Goal: Communication & Community: Answer question/provide support

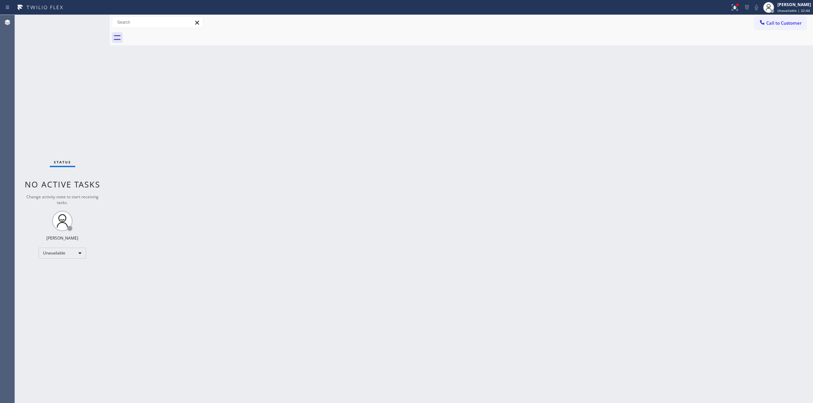
click at [778, 23] on span "Call to Customer" at bounding box center [784, 23] width 36 height 6
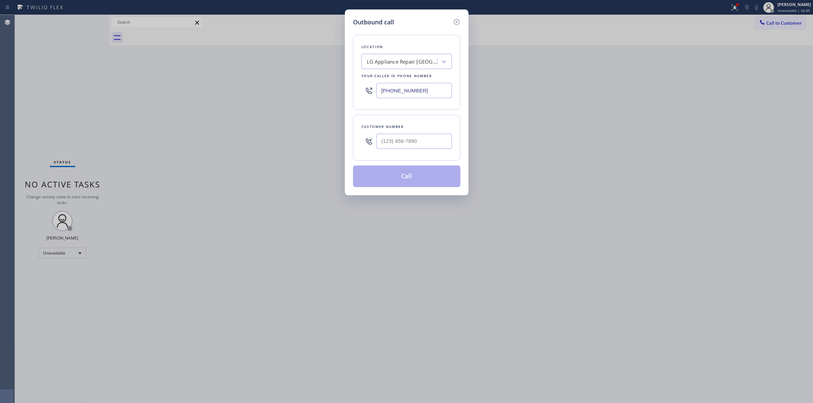
click at [387, 131] on div at bounding box center [414, 141] width 76 height 22
paste input "562) 713-2283"
click at [395, 141] on input "(___) ___-____" at bounding box center [414, 141] width 76 height 15
type input "[PHONE_NUMBER]"
drag, startPoint x: 424, startPoint y: 93, endPoint x: 334, endPoint y: 89, distance: 89.5
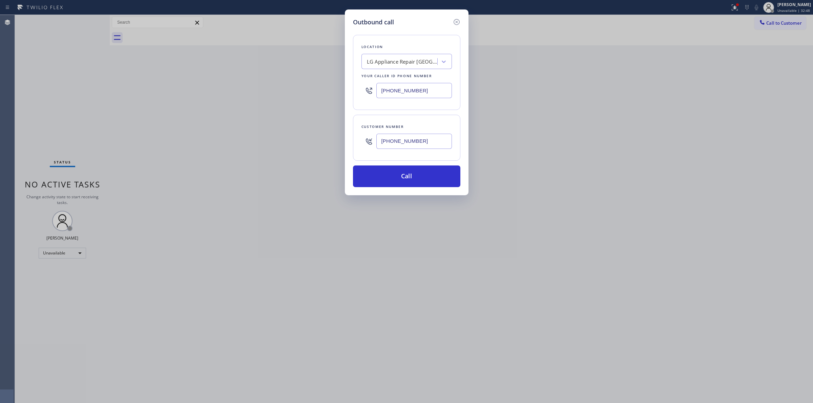
click at [334, 89] on div "Outbound call Location LG Appliance Repair [GEOGRAPHIC_DATA] Your caller id pho…" at bounding box center [406, 201] width 813 height 403
paste input "888) 477-1309"
type input "[PHONE_NUMBER]"
click at [407, 179] on button "Call" at bounding box center [406, 177] width 107 height 22
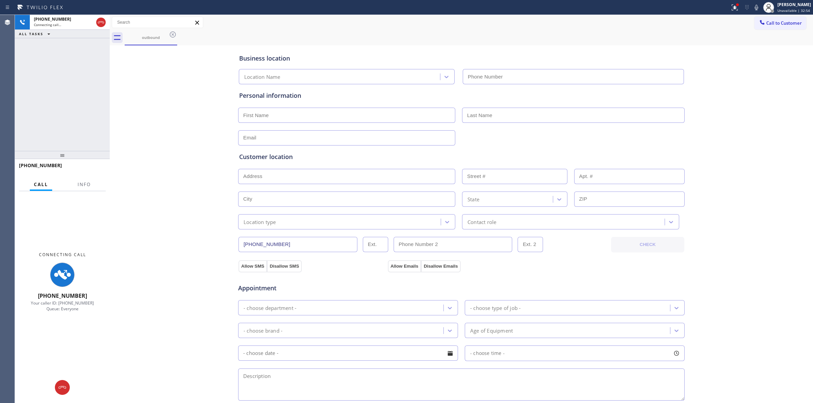
type input "[PHONE_NUMBER]"
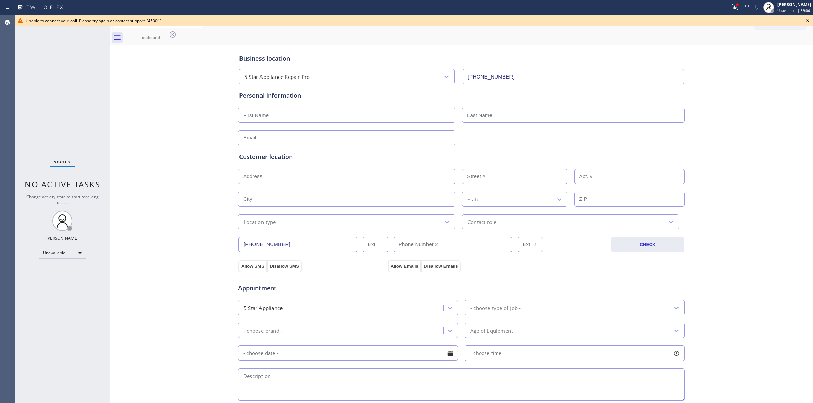
click at [808, 19] on icon at bounding box center [807, 21] width 8 height 8
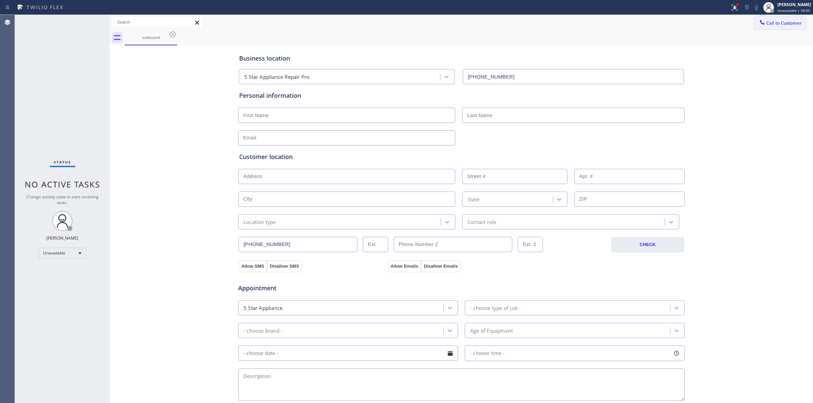
click at [781, 21] on span "Call to Customer" at bounding box center [784, 23] width 36 height 6
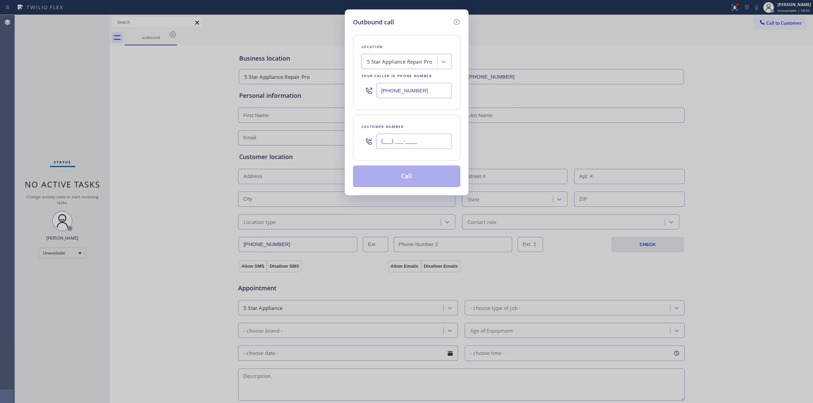
click at [412, 141] on input "(___) ___-____" at bounding box center [414, 141] width 76 height 15
paste input "917) 403-1831"
type input "[PHONE_NUMBER]"
paste input "310) 307-3623"
drag, startPoint x: 421, startPoint y: 91, endPoint x: 303, endPoint y: 91, distance: 117.5
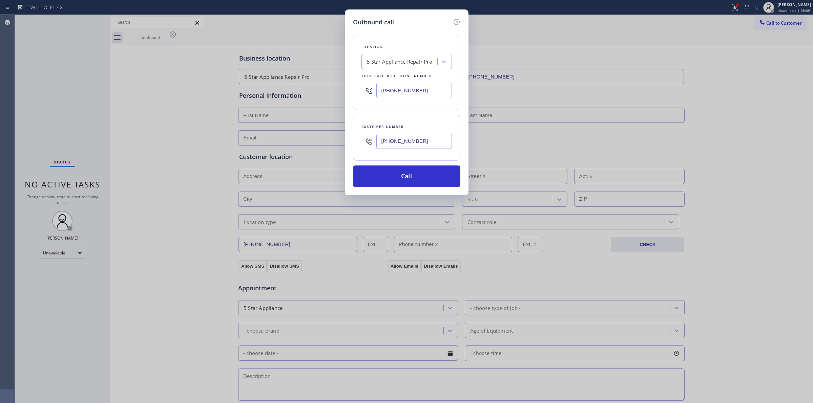
click at [297, 91] on div "Outbound call Location 5 Star Appliance Repair Pro Your caller id phone number …" at bounding box center [406, 201] width 813 height 403
type input "[PHONE_NUMBER]"
click at [430, 142] on input "[PHONE_NUMBER]" at bounding box center [414, 141] width 76 height 15
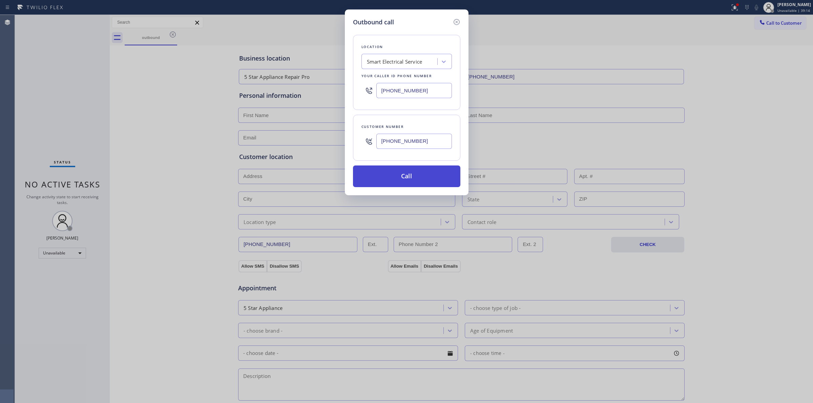
drag, startPoint x: 429, startPoint y: 185, endPoint x: 433, endPoint y: 185, distance: 3.4
click at [430, 185] on button "Call" at bounding box center [406, 177] width 107 height 22
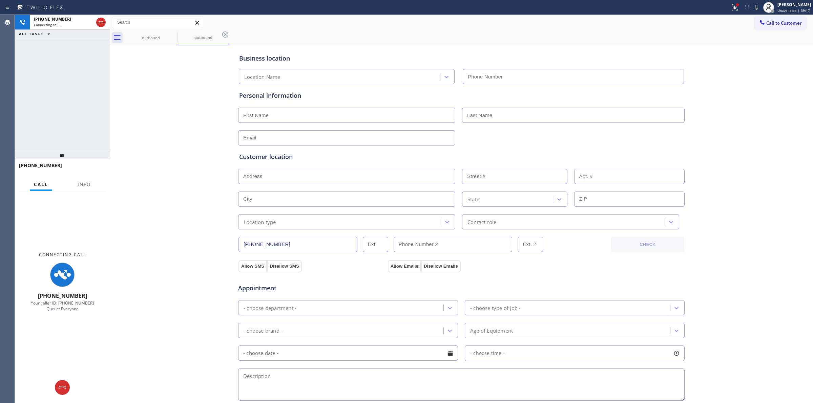
type input "[PHONE_NUMBER]"
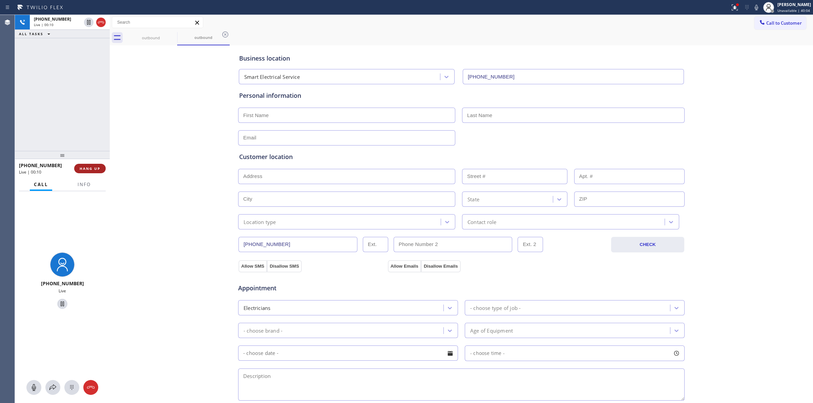
click at [92, 165] on button "HANG UP" at bounding box center [89, 168] width 31 height 9
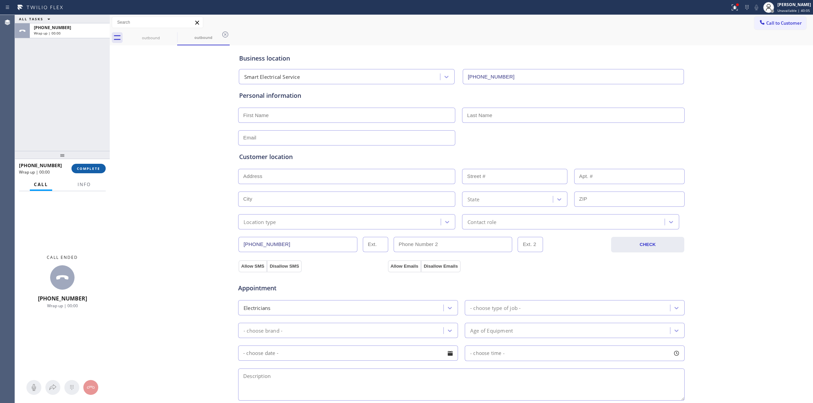
click at [102, 170] on button "COMPLETE" at bounding box center [88, 168] width 34 height 9
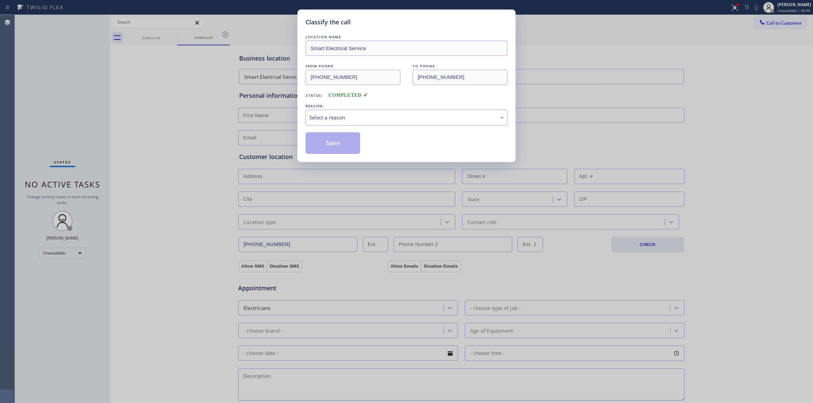
drag, startPoint x: 385, startPoint y: 117, endPoint x: 382, endPoint y: 121, distance: 4.9
click at [385, 116] on div "Select a reason" at bounding box center [406, 118] width 194 height 8
click at [334, 153] on button "Save" at bounding box center [332, 143] width 55 height 22
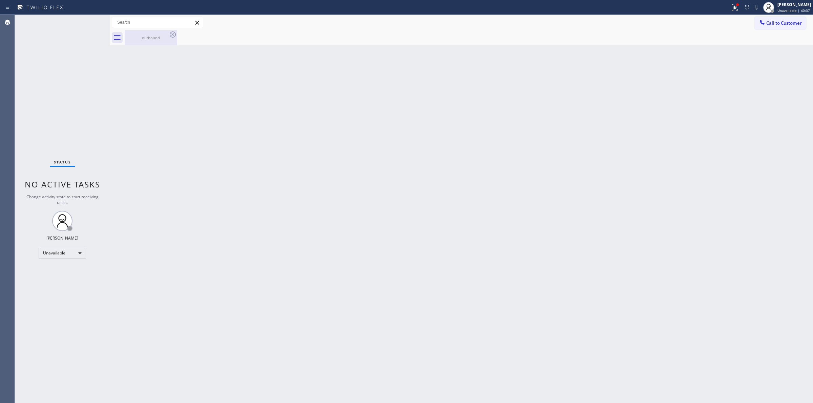
click at [167, 38] on div "outbound" at bounding box center [150, 37] width 51 height 5
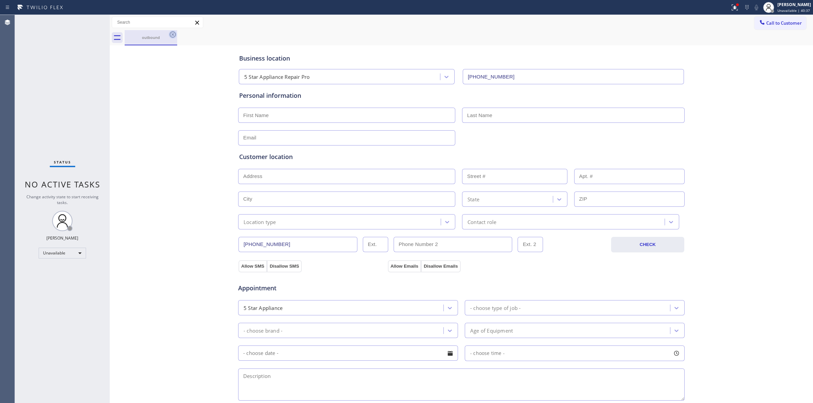
click at [175, 34] on icon at bounding box center [173, 34] width 8 height 8
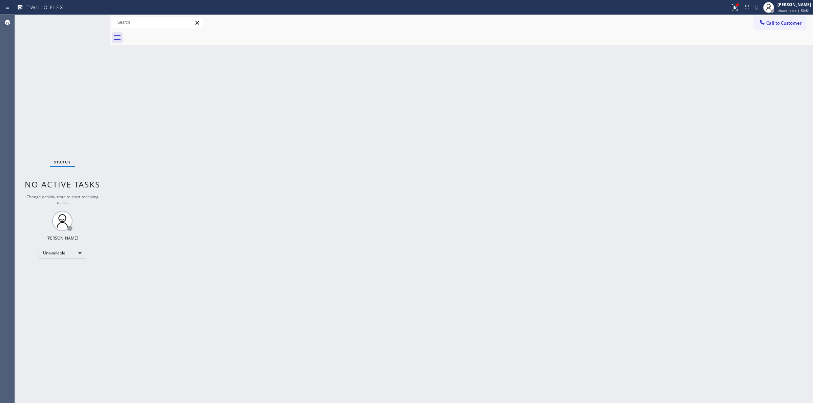
drag, startPoint x: 643, startPoint y: 124, endPoint x: 673, endPoint y: 85, distance: 49.5
click at [645, 121] on div "Back to Dashboard Change Sender ID Customers Technicians Select a contact Outbo…" at bounding box center [461, 209] width 703 height 388
click at [764, 19] on icon at bounding box center [762, 22] width 7 height 7
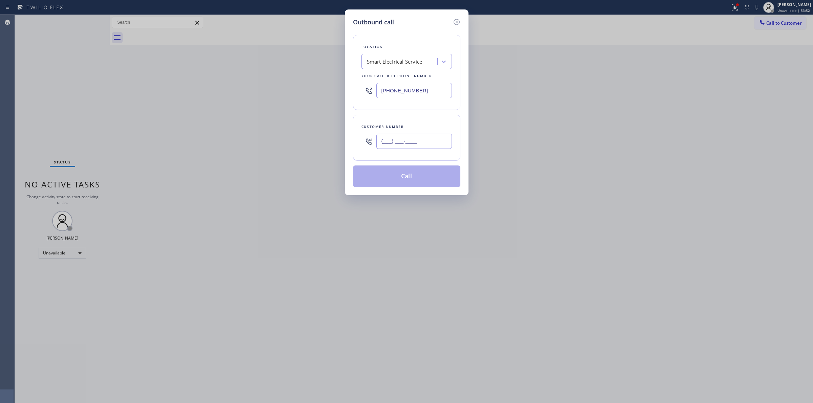
paste input "646) 889-9033"
click at [397, 138] on input "(___) ___-____" at bounding box center [414, 141] width 76 height 15
type input "[PHONE_NUMBER]"
click at [406, 70] on div "Location Smart Electrical Service Your caller id phone number [PHONE_NUMBER]" at bounding box center [406, 72] width 107 height 75
click at [411, 59] on div "Smart Electrical Service" at bounding box center [395, 62] width 56 height 8
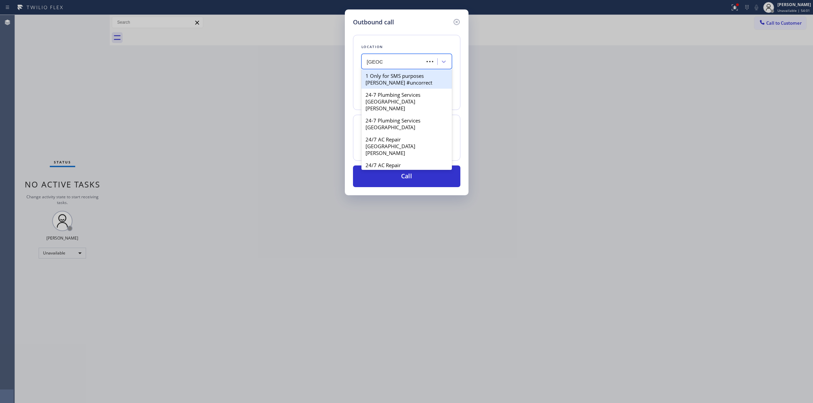
type input "samsung"
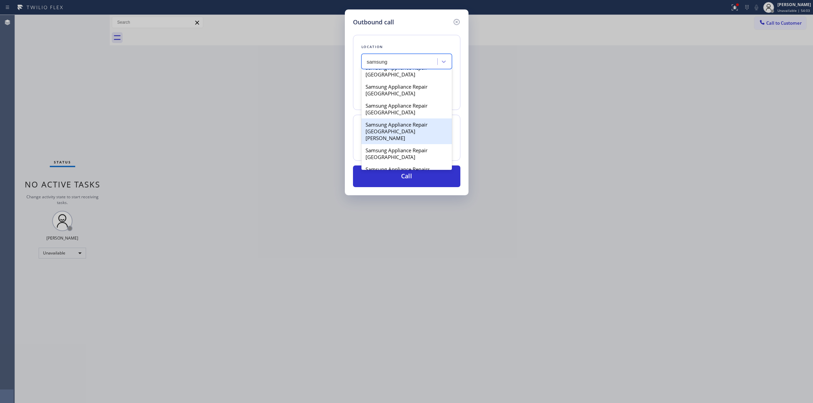
scroll to position [339, 0]
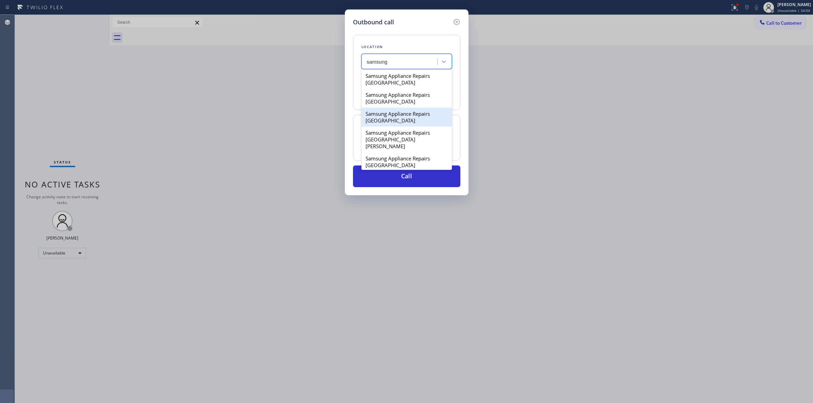
click at [384, 127] on div "Samsung Appliance Repairs [GEOGRAPHIC_DATA]" at bounding box center [406, 117] width 90 height 19
type input "[PHONE_NUMBER]"
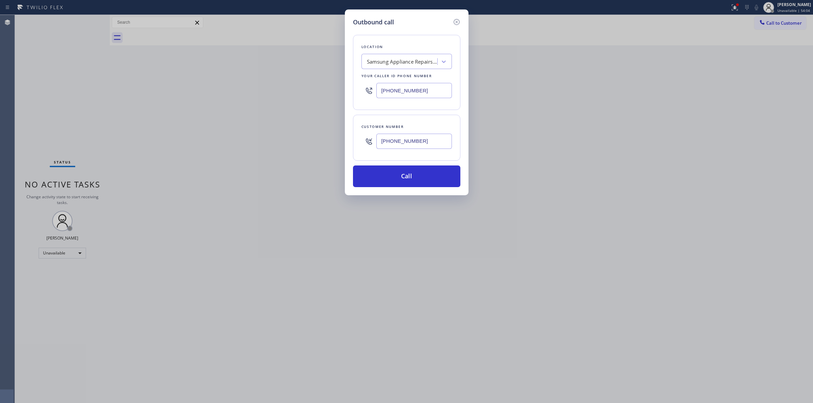
click at [398, 143] on input "[PHONE_NUMBER]" at bounding box center [414, 141] width 76 height 15
click at [399, 143] on input "[PHONE_NUMBER]" at bounding box center [414, 141] width 76 height 15
click at [399, 171] on button "Call" at bounding box center [406, 177] width 107 height 22
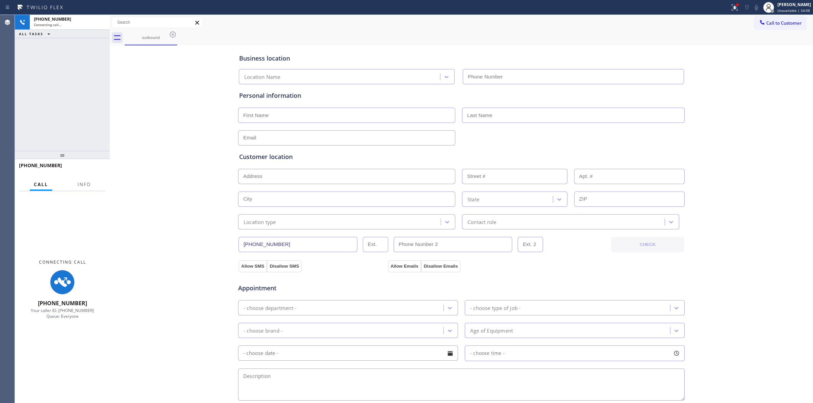
type input "[PHONE_NUMBER]"
click at [621, 39] on div "outbound" at bounding box center [469, 37] width 688 height 15
click at [170, 32] on icon at bounding box center [173, 34] width 8 height 8
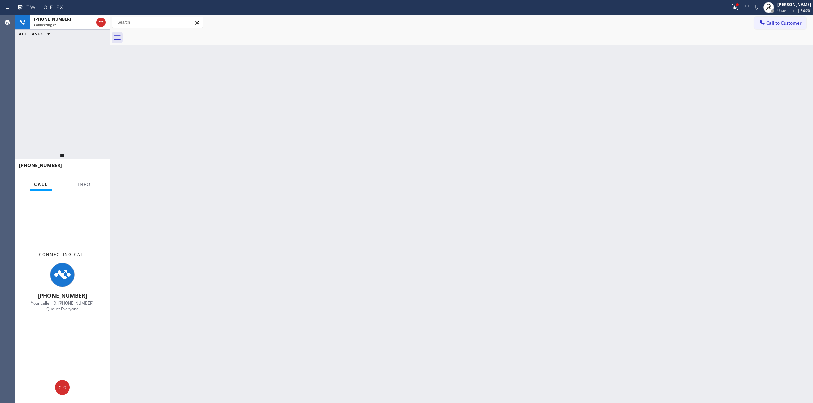
click at [766, 79] on div "Back to Dashboard Change Sender ID Customers Technicians Select a contact Outbo…" at bounding box center [461, 209] width 703 height 388
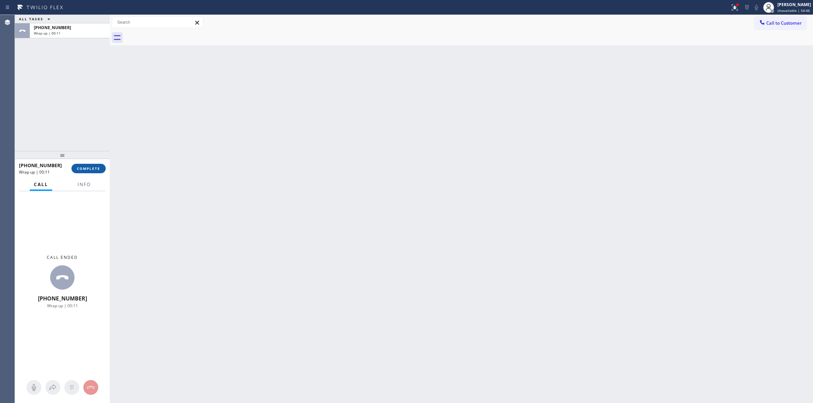
click at [93, 170] on span "COMPLETE" at bounding box center [88, 168] width 23 height 5
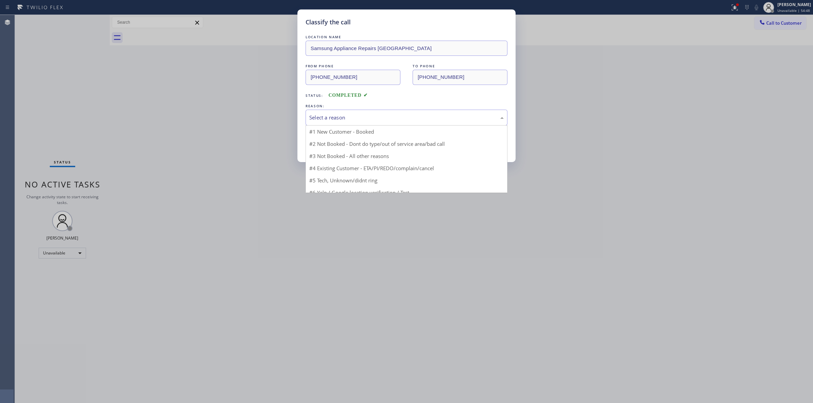
drag, startPoint x: 394, startPoint y: 112, endPoint x: 371, endPoint y: 143, distance: 38.3
click at [394, 112] on div "Select a reason" at bounding box center [406, 118] width 202 height 16
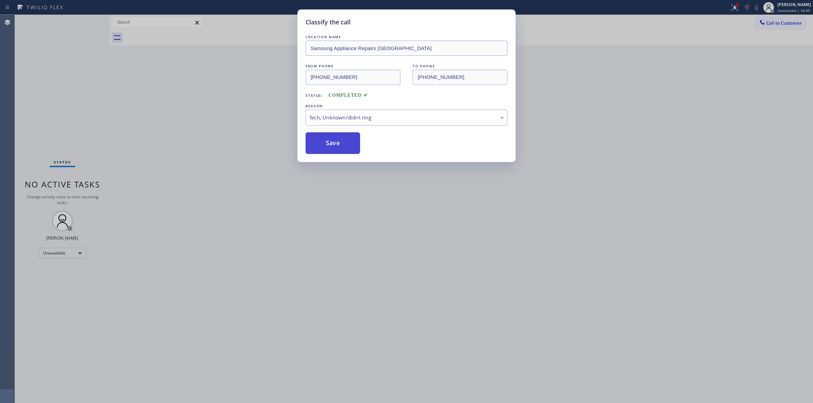
click at [330, 134] on button "Save" at bounding box center [332, 143] width 55 height 22
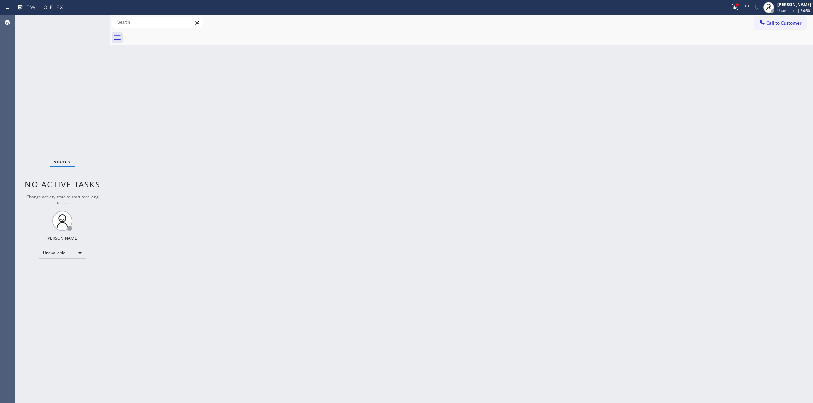
click at [772, 19] on button "Call to Customer" at bounding box center [780, 23] width 52 height 13
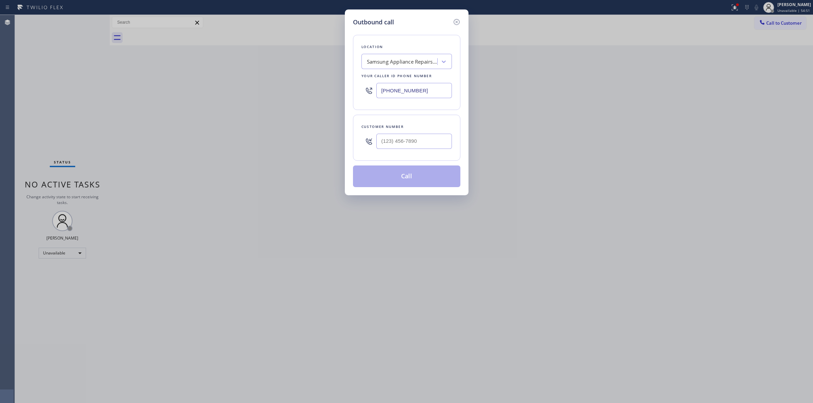
click at [373, 152] on div at bounding box center [368, 141] width 15 height 22
click at [397, 143] on input "(___) ___-____" at bounding box center [414, 141] width 76 height 15
paste input "646) 889-9033"
type input "[PHONE_NUMBER]"
click at [400, 179] on button "Call" at bounding box center [406, 177] width 107 height 22
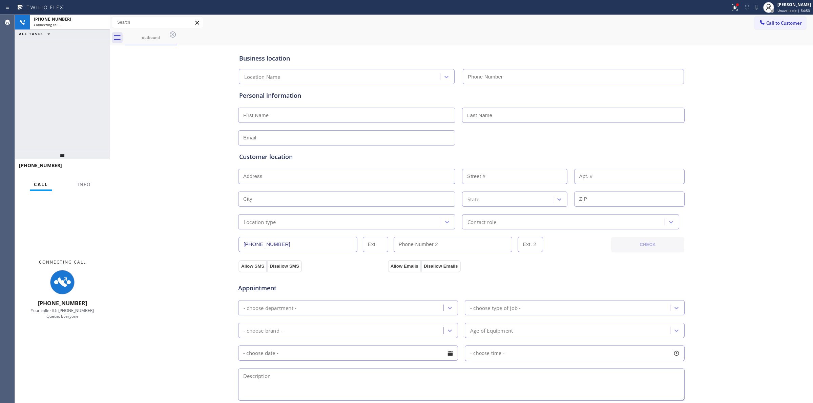
type input "[PHONE_NUMBER]"
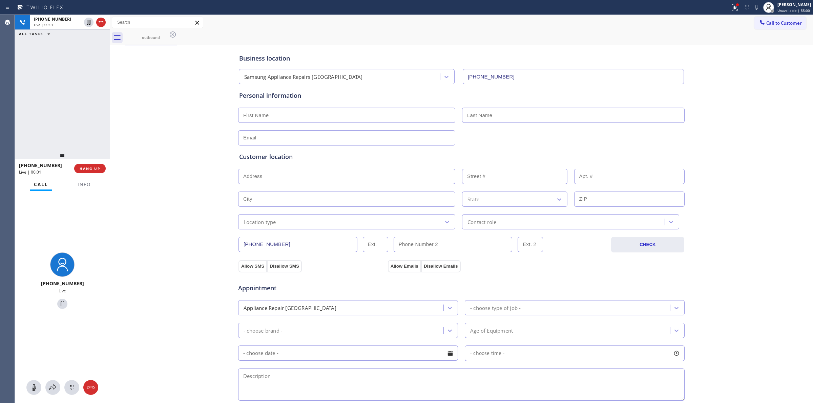
drag, startPoint x: 193, startPoint y: 70, endPoint x: 264, endPoint y: 70, distance: 71.1
click at [224, 70] on div "Business location Samsung Appliance Repairs [GEOGRAPHIC_DATA] [PHONE_NUMBER] Pe…" at bounding box center [461, 278] width 700 height 463
drag, startPoint x: 774, startPoint y: 21, endPoint x: 746, endPoint y: 24, distance: 28.3
click at [773, 21] on span "Call to Customer" at bounding box center [784, 23] width 36 height 6
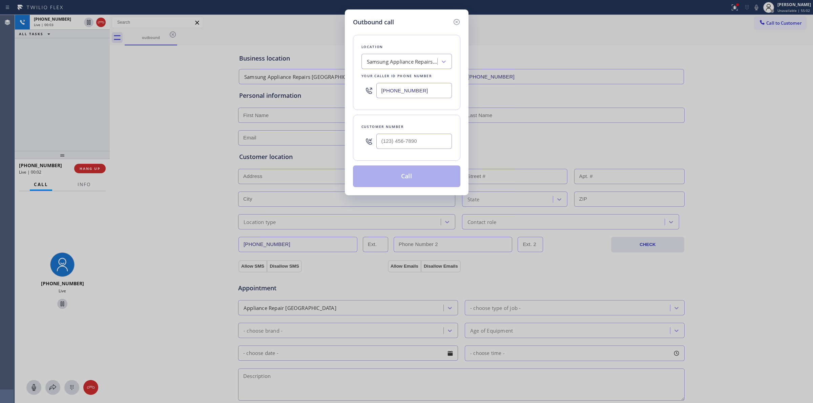
click at [416, 130] on div "Customer number" at bounding box center [406, 126] width 90 height 7
paste input "646) 889-9033"
click at [413, 141] on input "[PHONE_NUMBER]" at bounding box center [414, 141] width 76 height 15
type input "[PHONE_NUMBER]"
drag, startPoint x: 452, startPoint y: 180, endPoint x: 479, endPoint y: 43, distance: 139.5
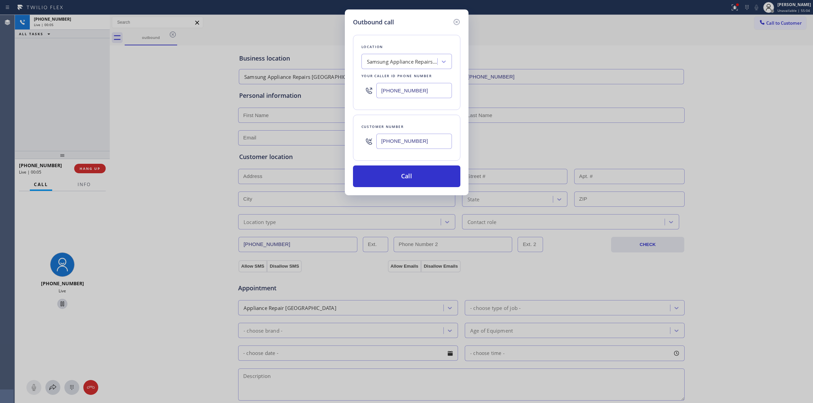
click at [452, 180] on button "Call" at bounding box center [406, 177] width 107 height 22
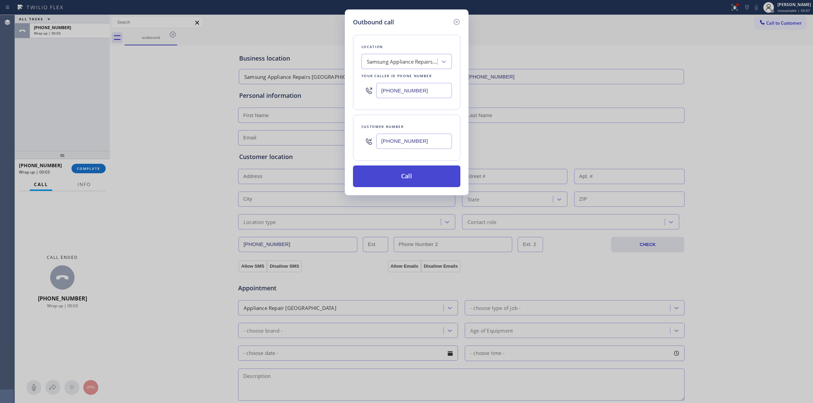
click at [399, 177] on button "Call" at bounding box center [406, 177] width 107 height 22
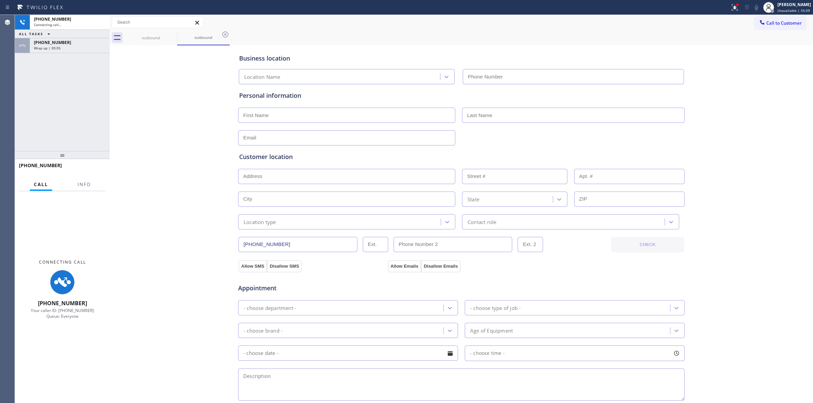
type input "[PHONE_NUMBER]"
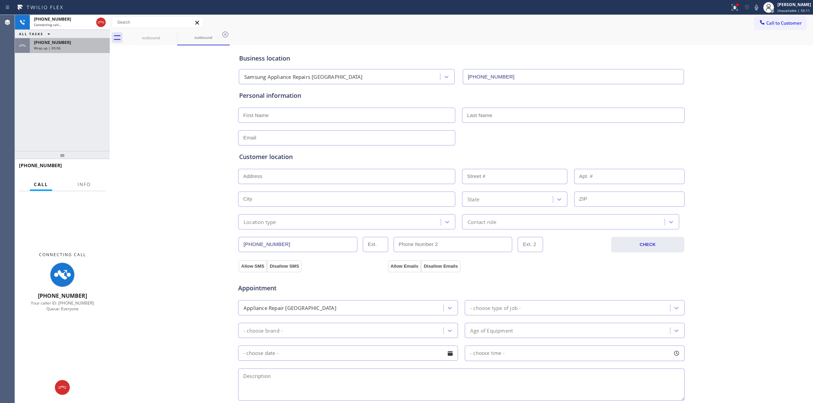
click at [76, 47] on div "Wrap up | 00:06" at bounding box center [70, 48] width 72 height 5
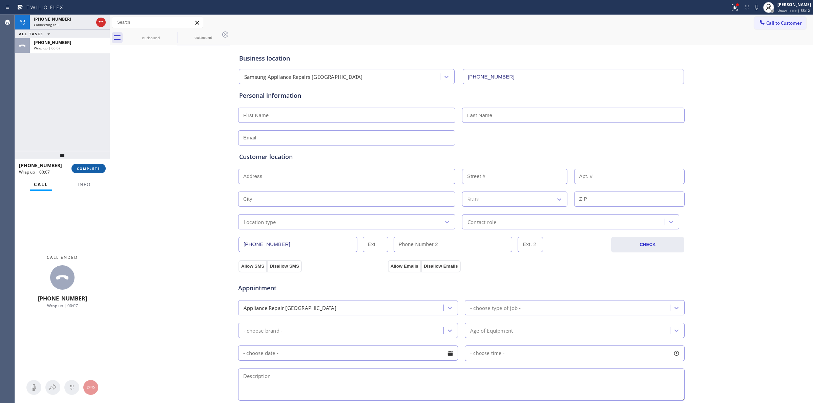
click at [96, 173] on button "COMPLETE" at bounding box center [88, 168] width 34 height 9
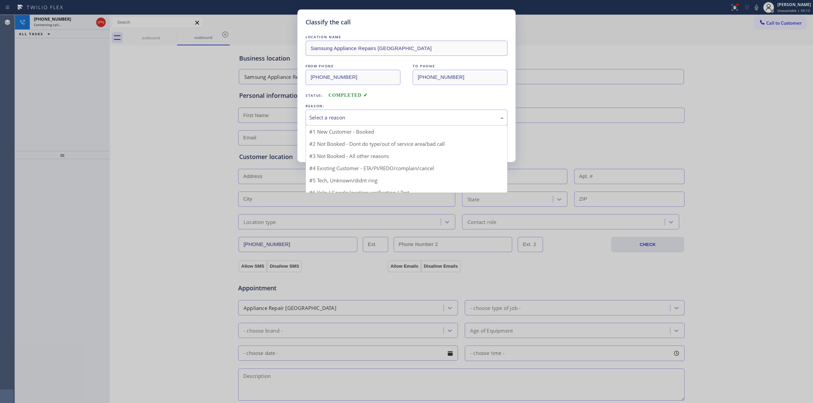
click at [364, 120] on div "Select a reason" at bounding box center [406, 118] width 194 height 8
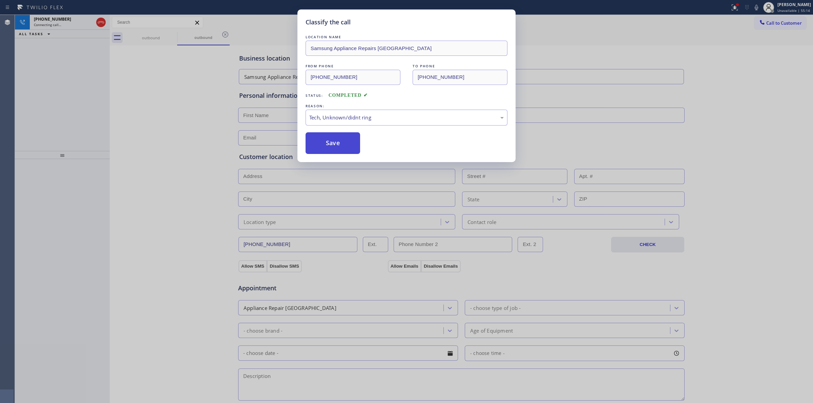
click at [347, 149] on button "Save" at bounding box center [332, 143] width 55 height 22
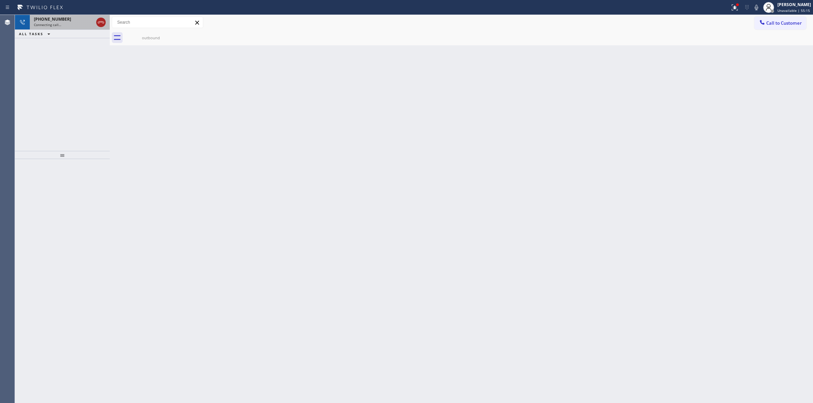
drag, startPoint x: 77, startPoint y: 22, endPoint x: 102, endPoint y: 22, distance: 24.7
click at [77, 22] on div "Connecting call…" at bounding box center [64, 24] width 60 height 5
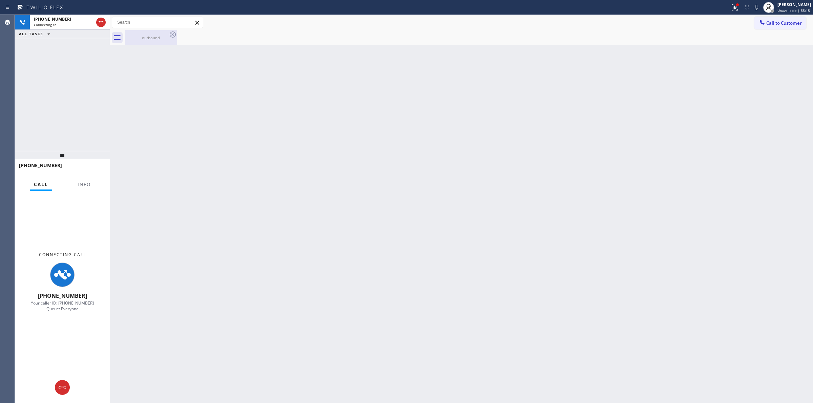
click at [147, 31] on div "outbound" at bounding box center [150, 37] width 51 height 15
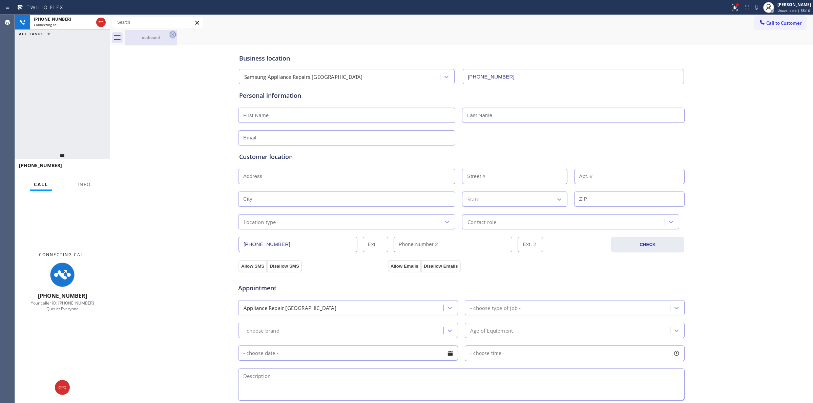
click at [173, 34] on icon at bounding box center [173, 34] width 8 height 8
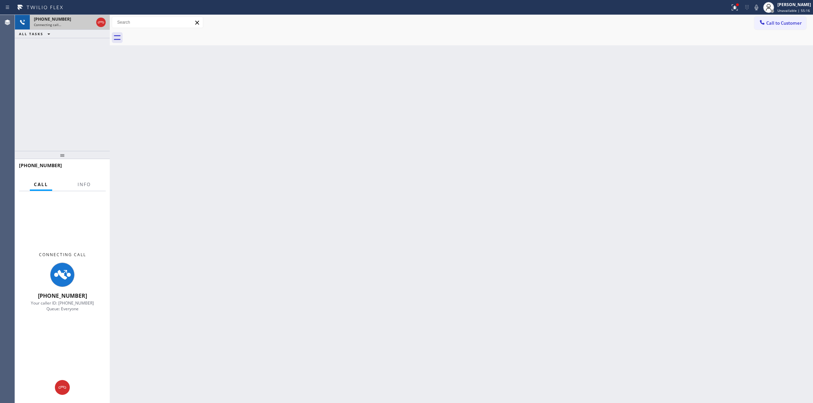
click at [75, 23] on div "Connecting call…" at bounding box center [64, 24] width 60 height 5
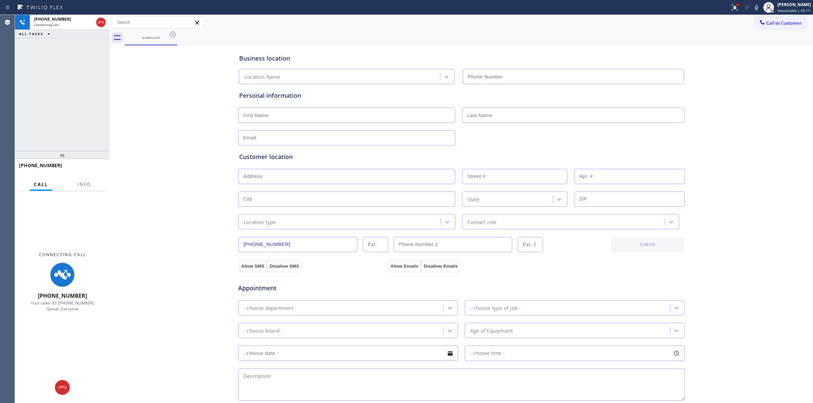
type input "[PHONE_NUMBER]"
click at [758, 9] on icon at bounding box center [756, 7] width 3 height 5
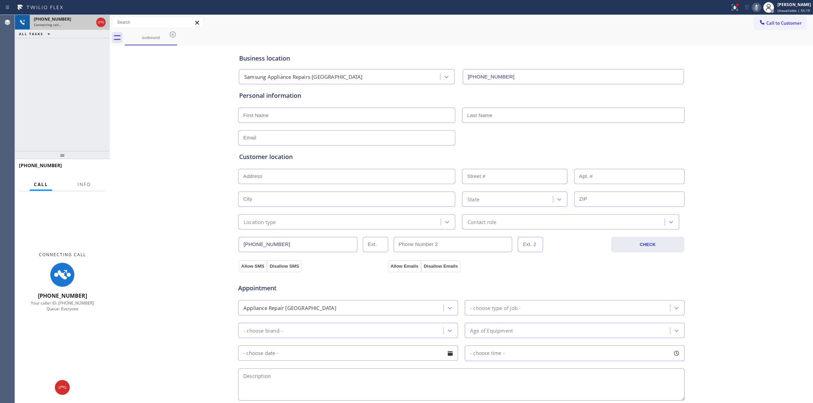
click at [57, 21] on span "[PHONE_NUMBER]" at bounding box center [52, 19] width 37 height 6
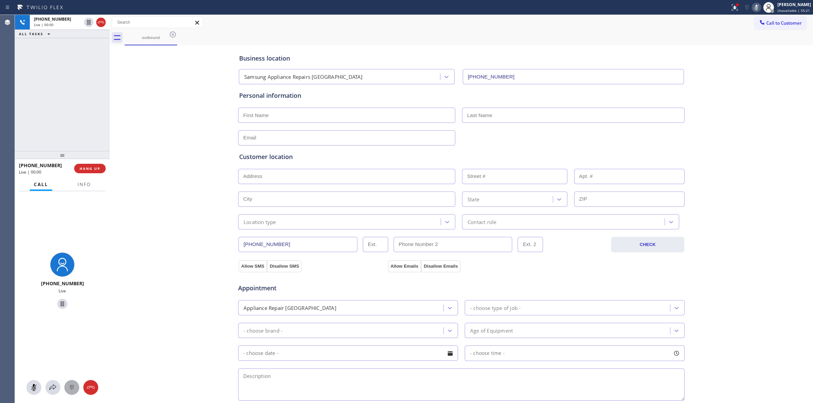
click at [72, 386] on icon at bounding box center [72, 388] width 8 height 8
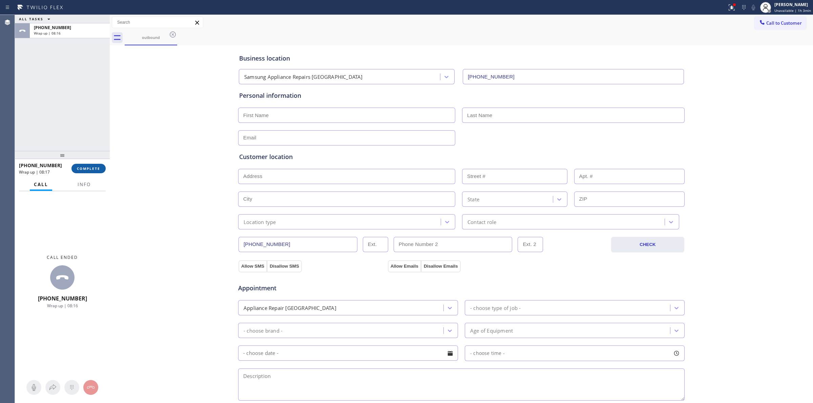
click at [104, 172] on button "COMPLETE" at bounding box center [88, 168] width 34 height 9
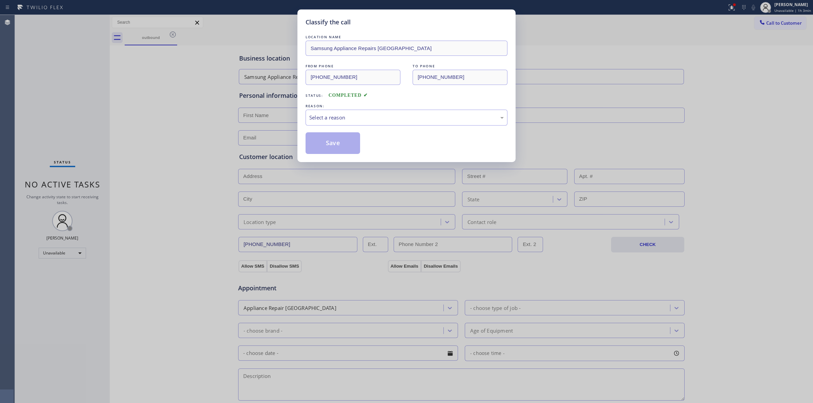
click at [388, 109] on div "REASON:" at bounding box center [406, 106] width 202 height 7
click at [389, 117] on div "Select a reason" at bounding box center [406, 118] width 194 height 8
click at [329, 146] on button "Save" at bounding box center [332, 143] width 55 height 22
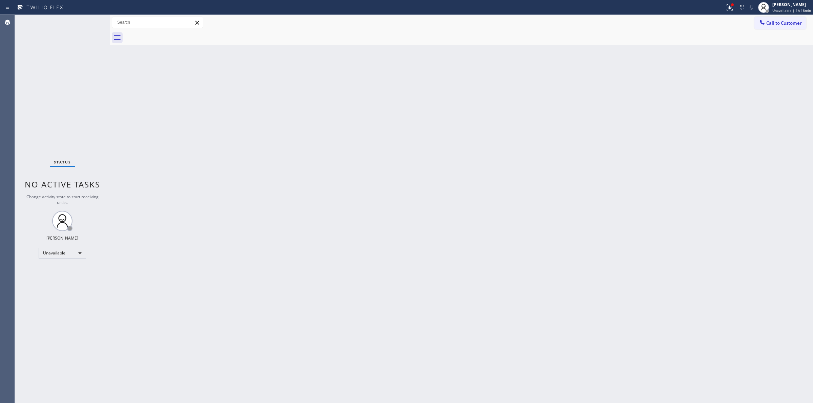
click at [761, 91] on div "Back to Dashboard Change Sender ID Customers Technicians Select a contact Outbo…" at bounding box center [461, 209] width 703 height 388
